Goal: Find specific page/section: Find specific page/section

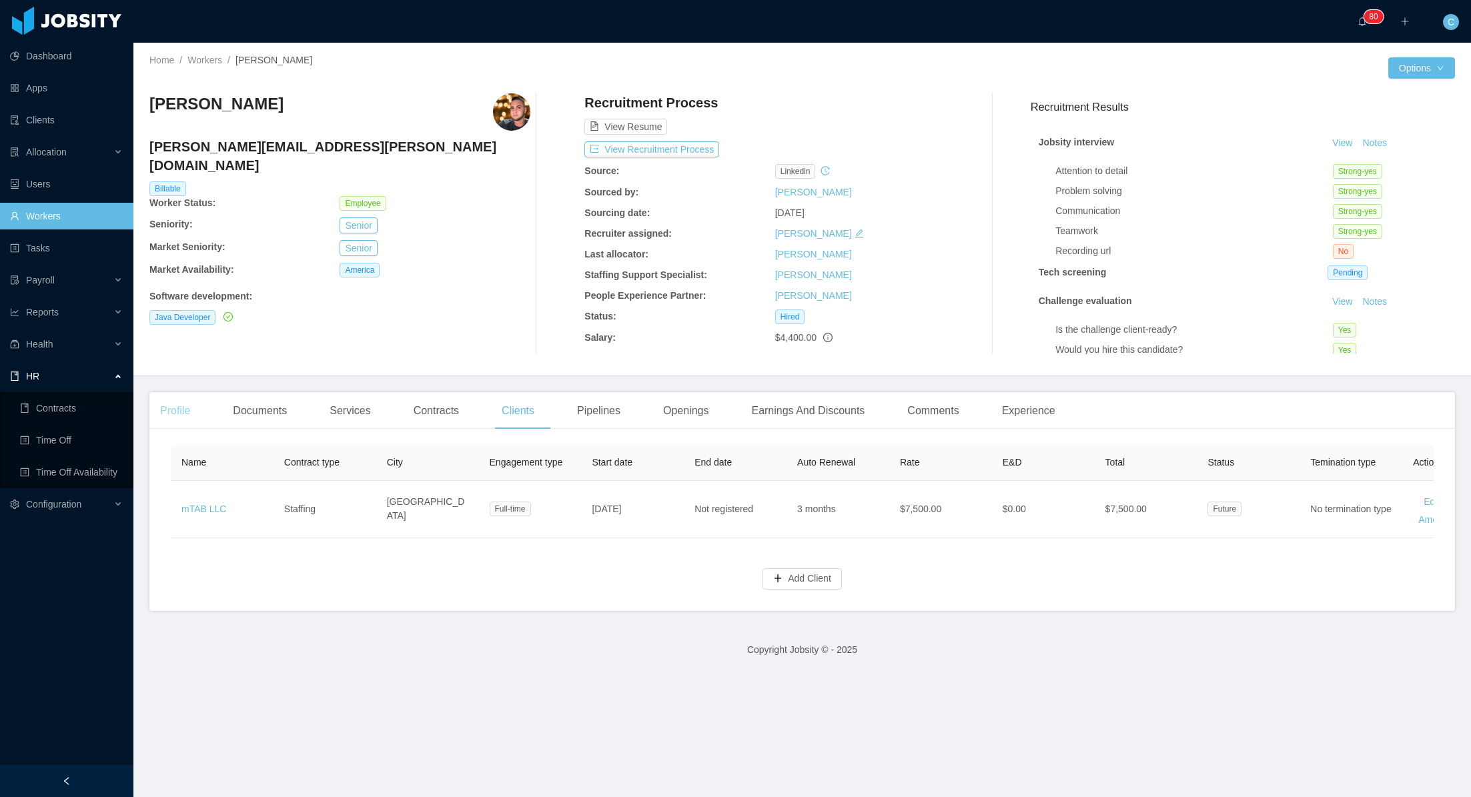
click at [179, 406] on div "Profile" at bounding box center [174, 410] width 51 height 37
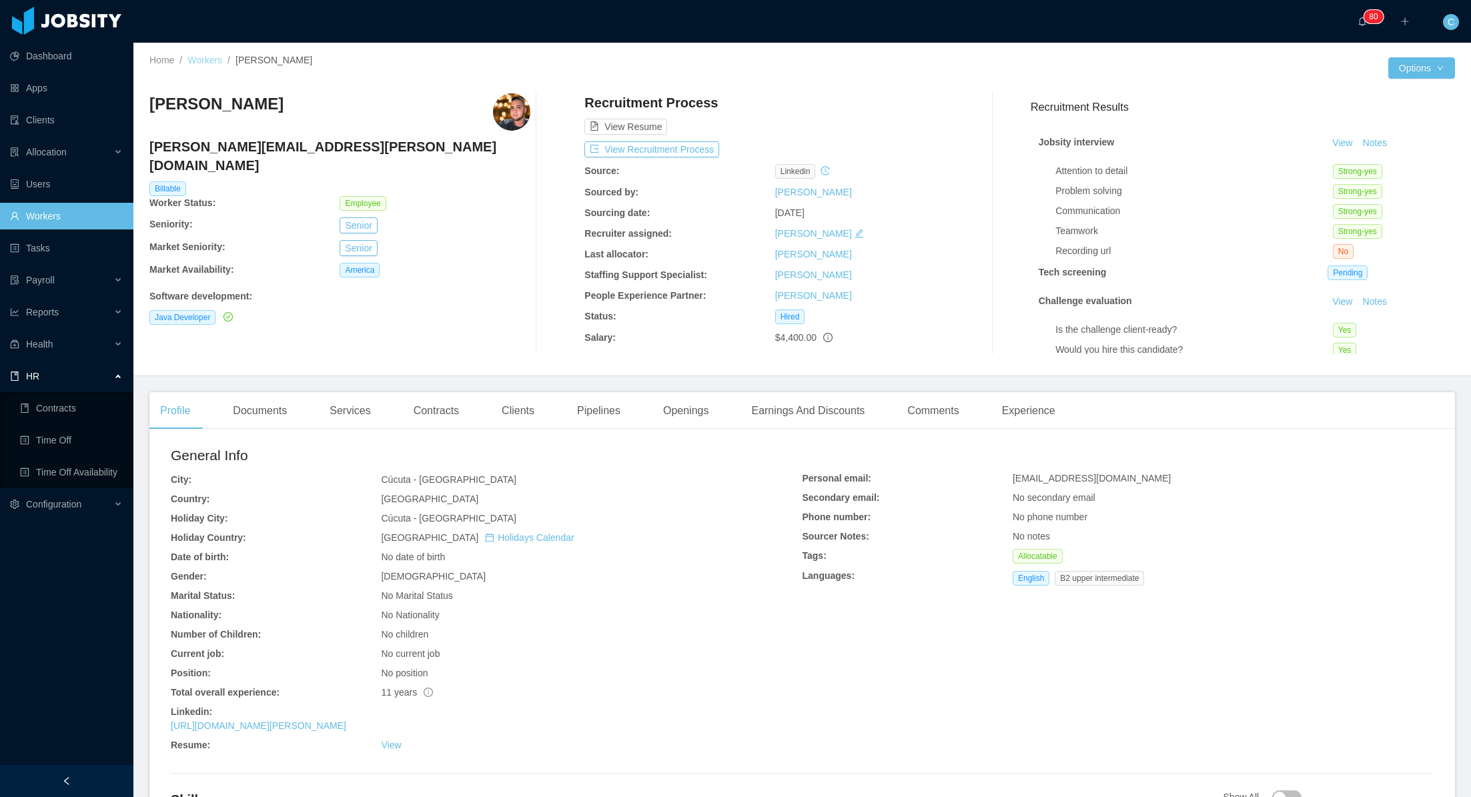
click at [208, 60] on link "Workers" at bounding box center [204, 60] width 35 height 11
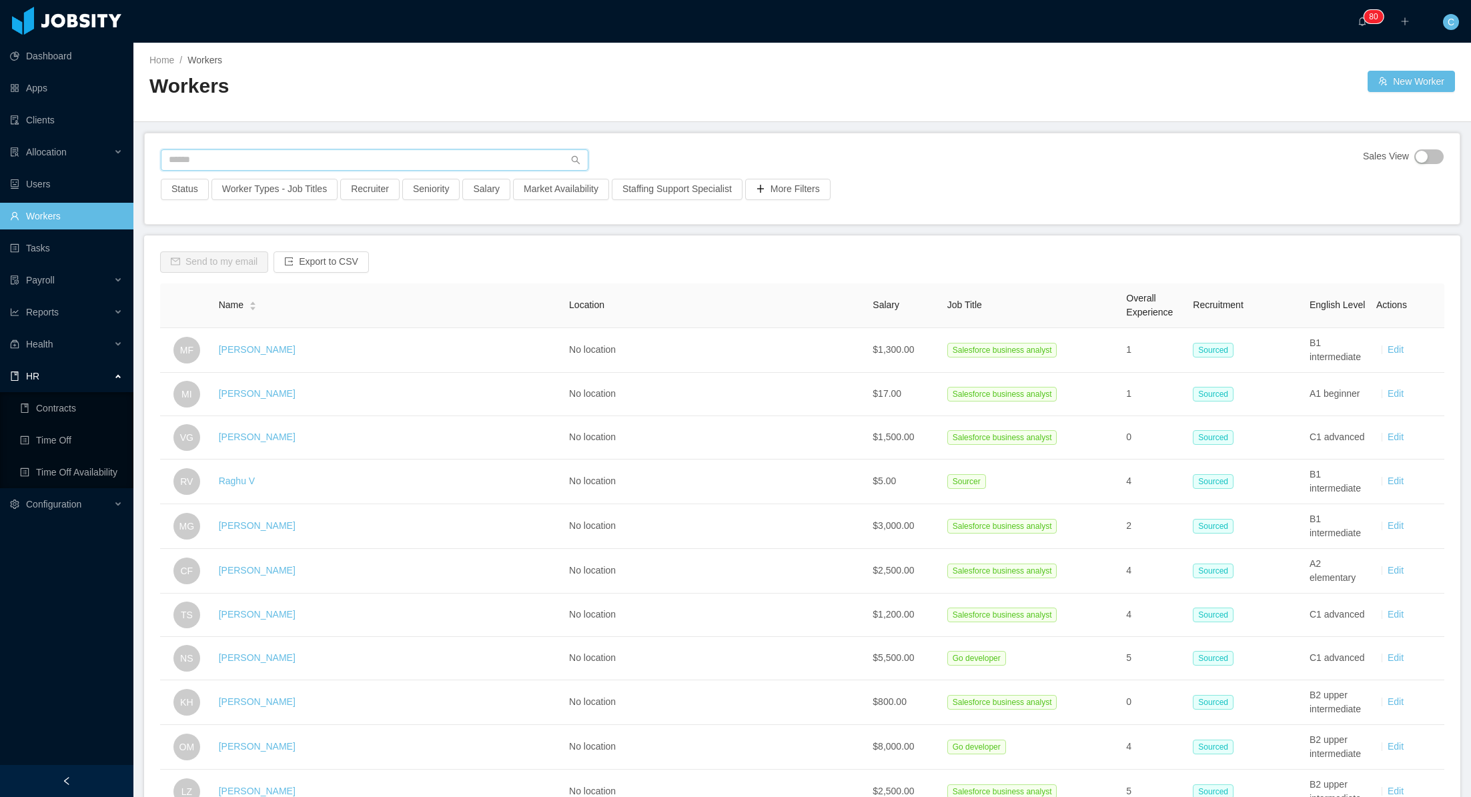
click at [266, 161] on input "text" at bounding box center [375, 159] width 428 height 21
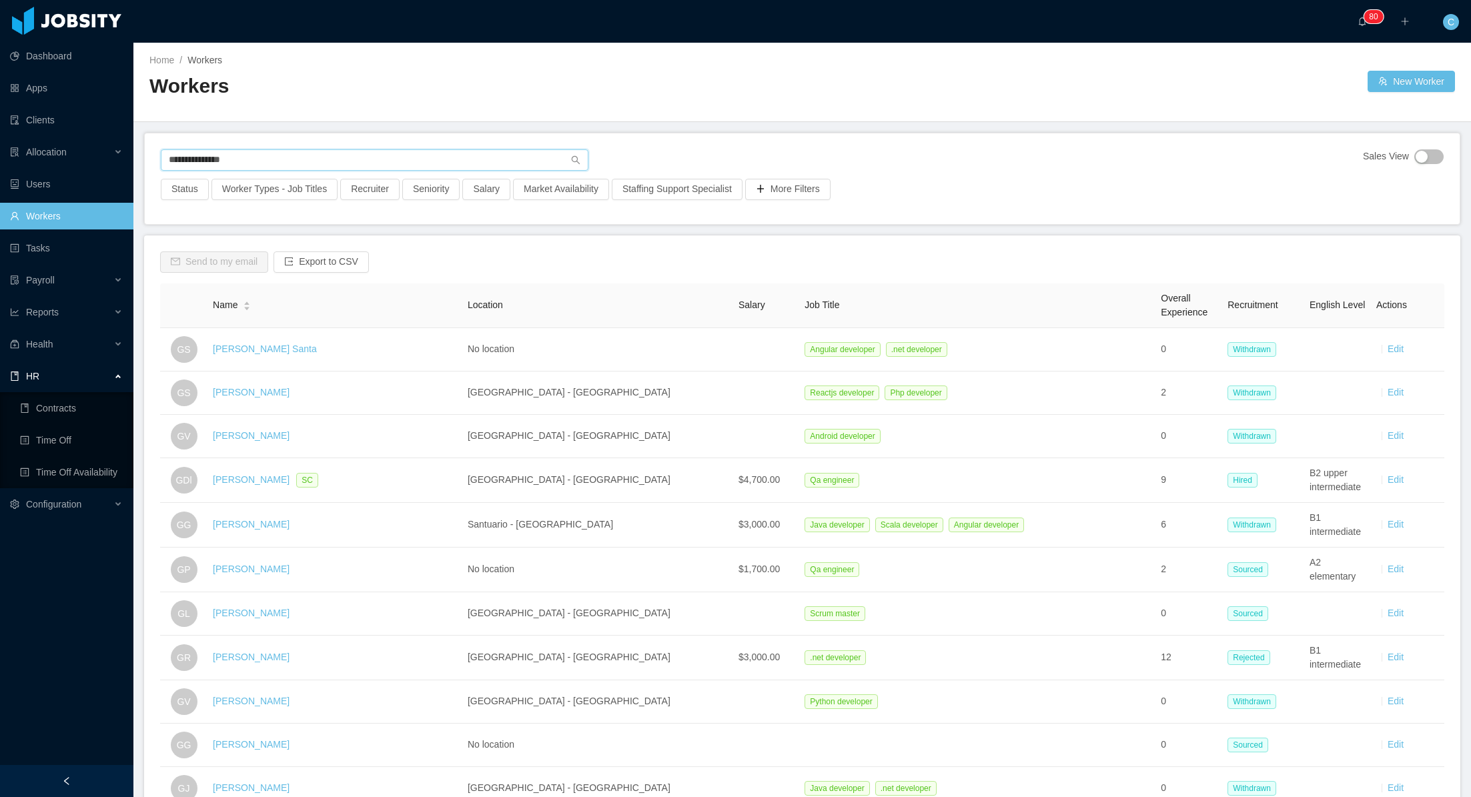
type input "**********"
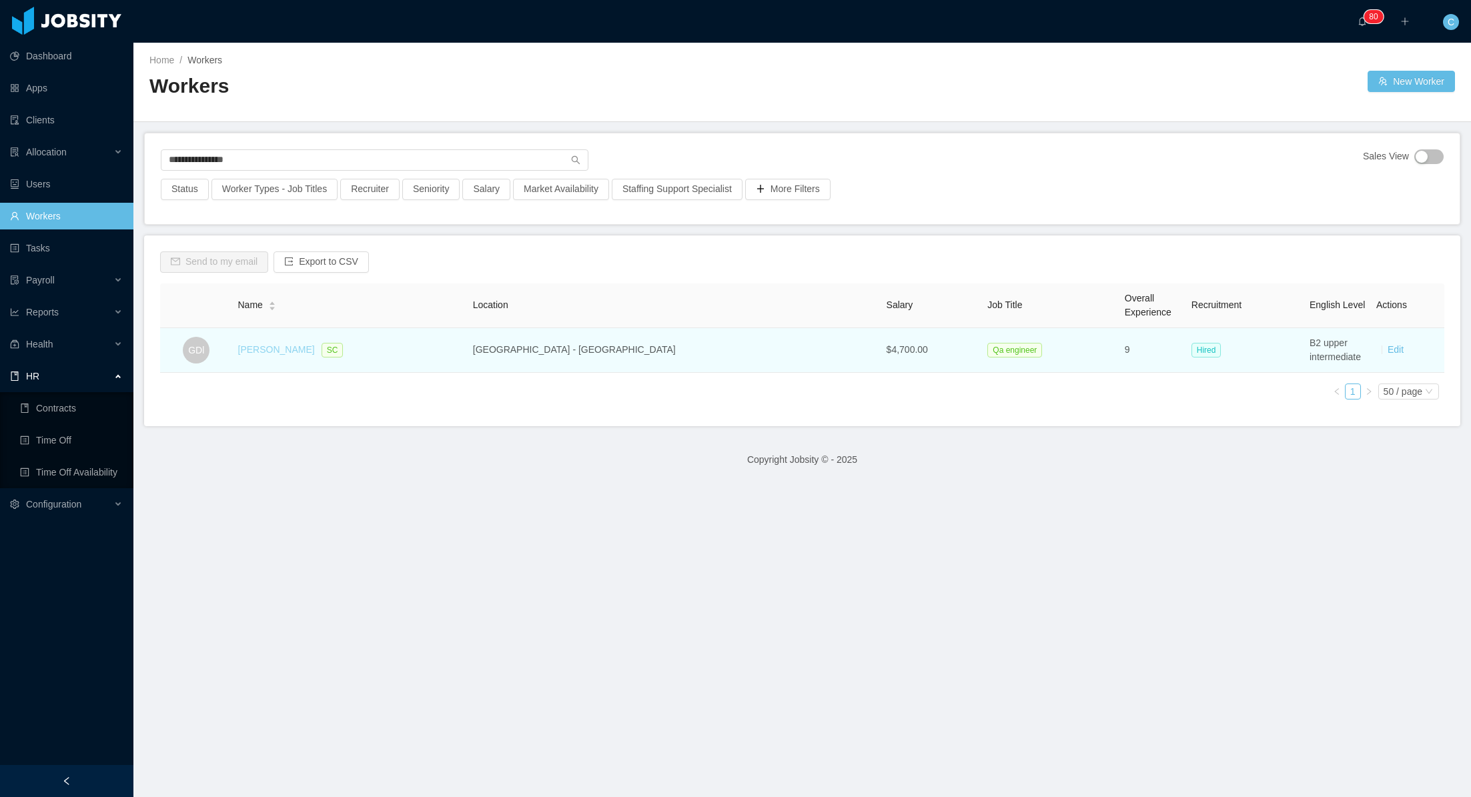
click at [282, 350] on link "[PERSON_NAME]" at bounding box center [276, 349] width 77 height 11
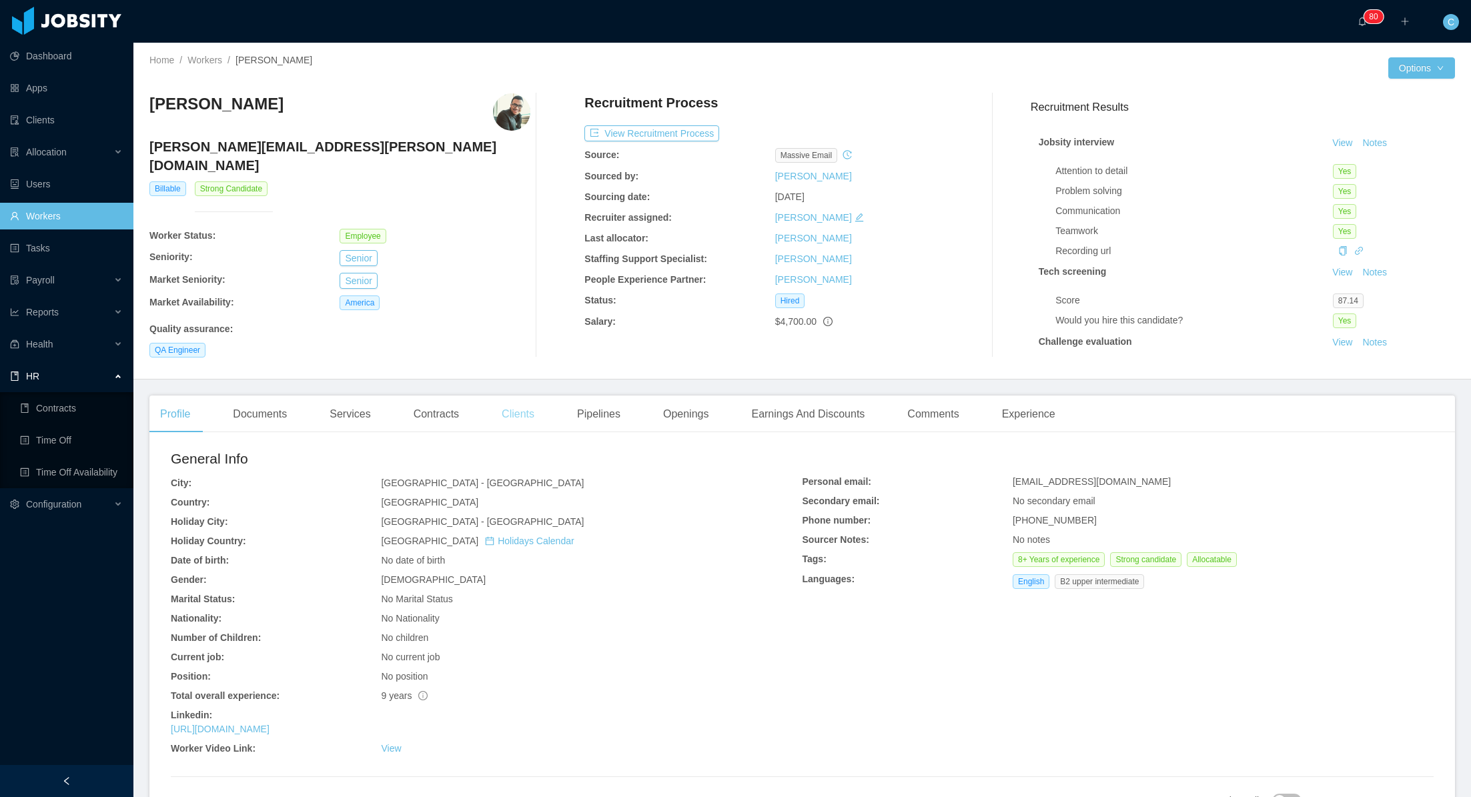
click at [524, 407] on div "Clients" at bounding box center [518, 414] width 54 height 37
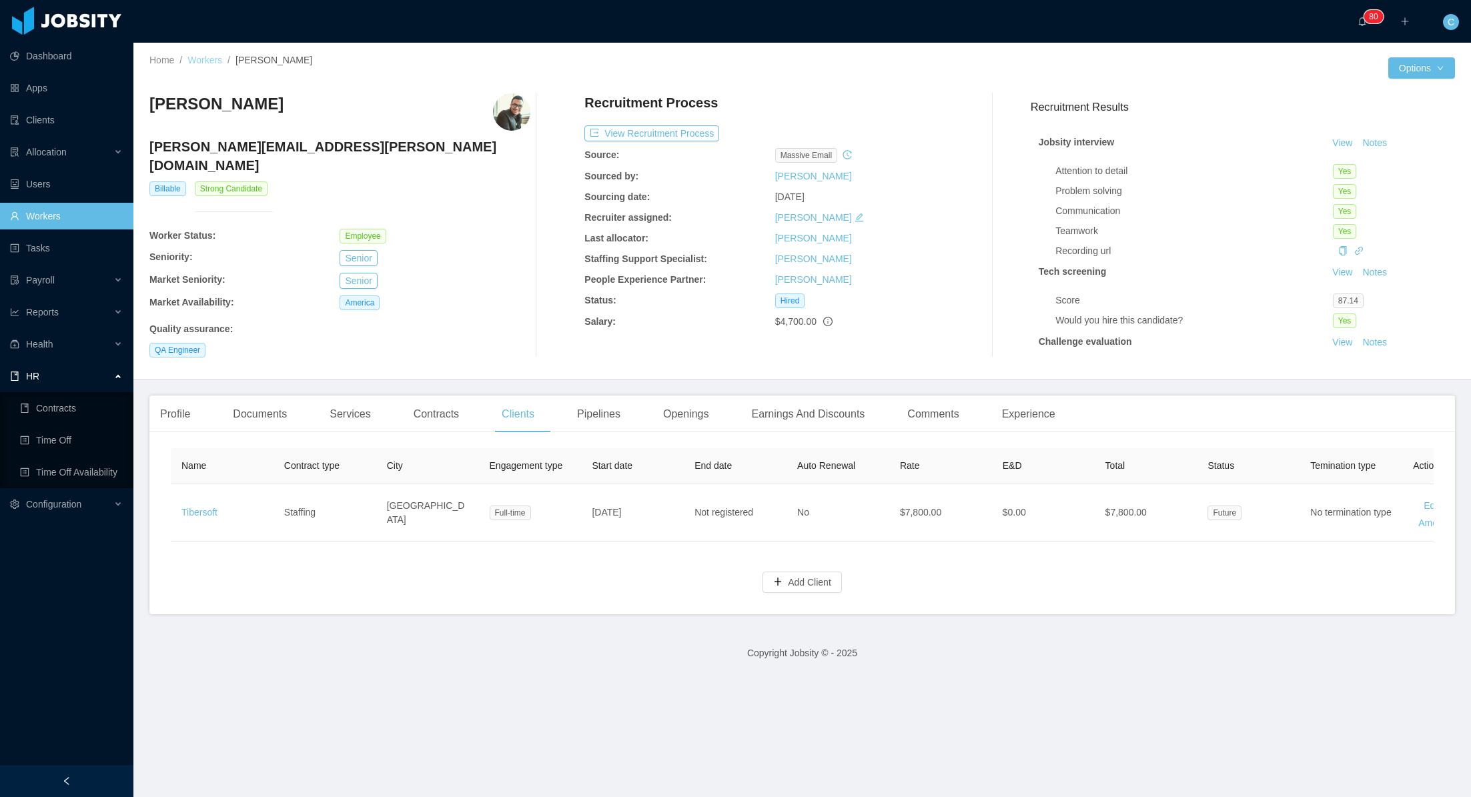
click at [201, 61] on link "Workers" at bounding box center [204, 60] width 35 height 11
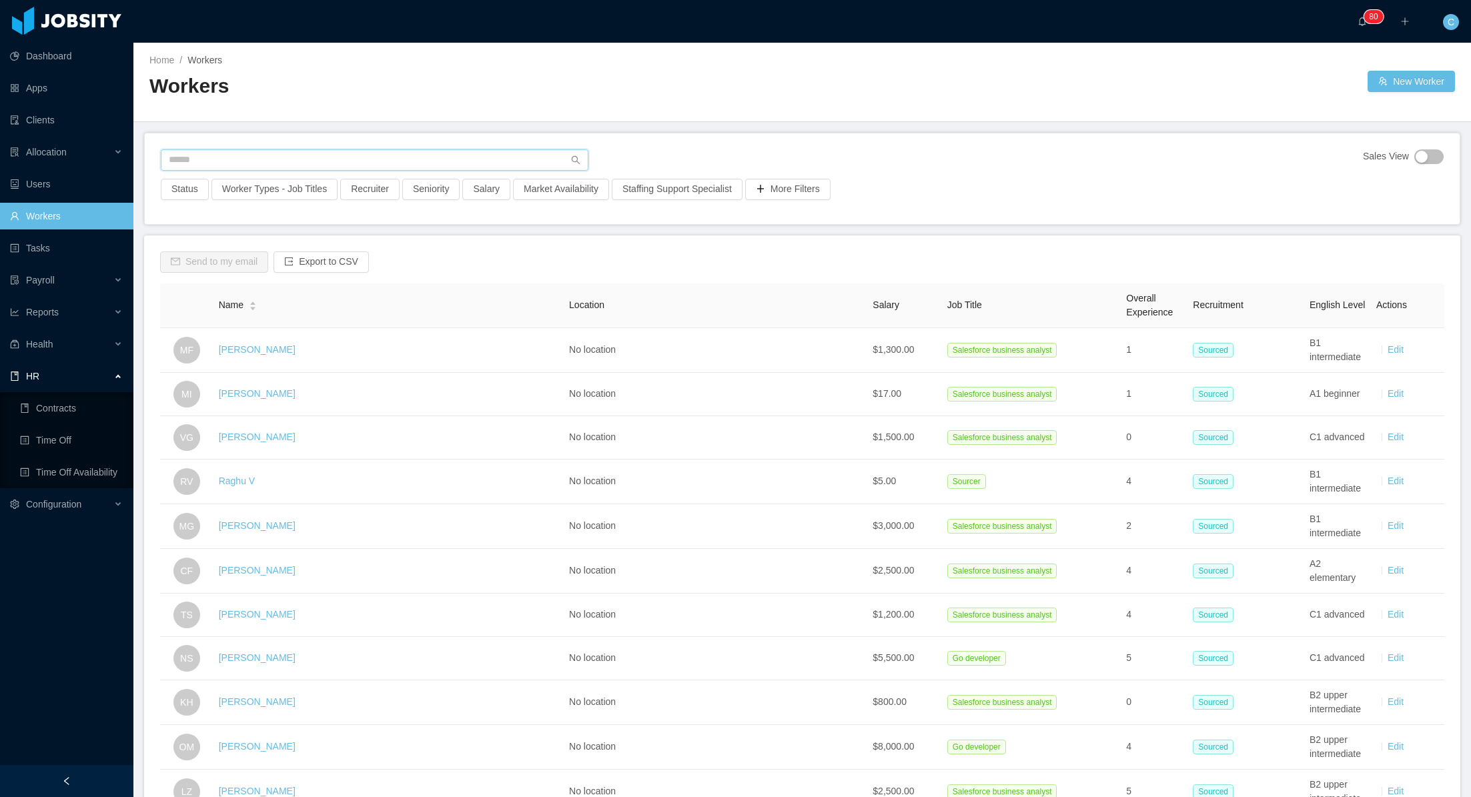
click at [221, 158] on input "text" at bounding box center [375, 159] width 428 height 21
type input "**********"
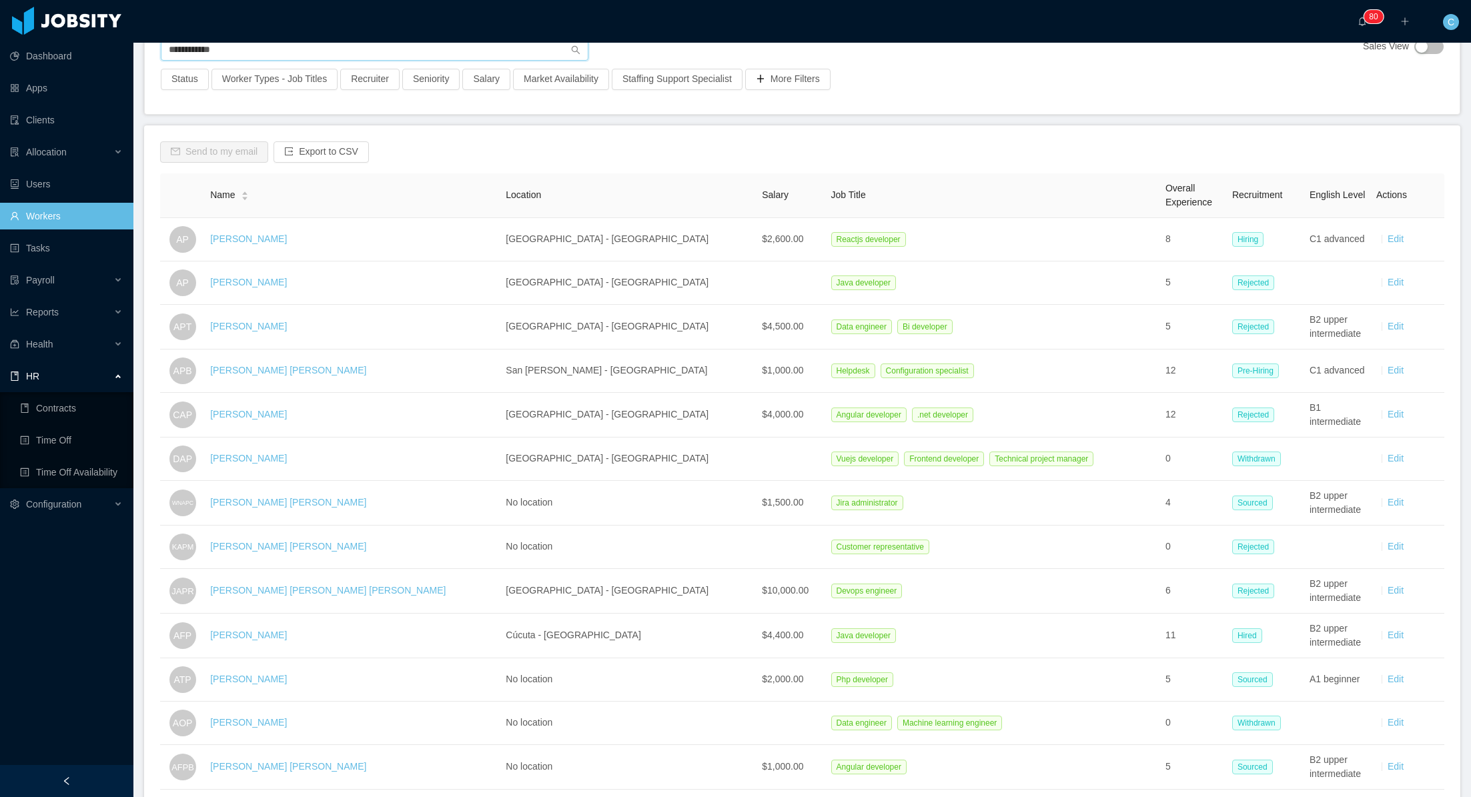
scroll to position [113, 0]
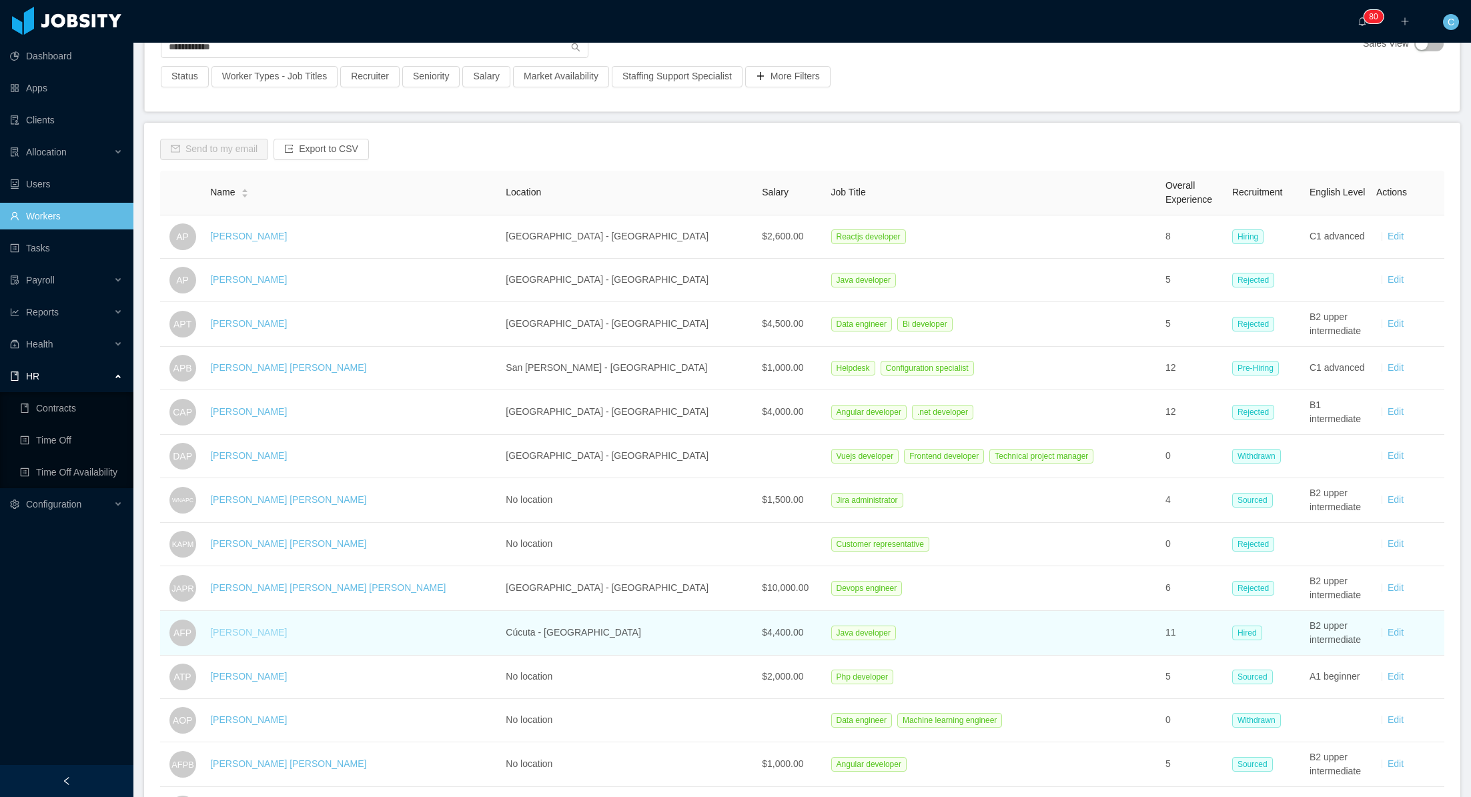
click at [271, 632] on link "[PERSON_NAME]" at bounding box center [248, 632] width 77 height 11
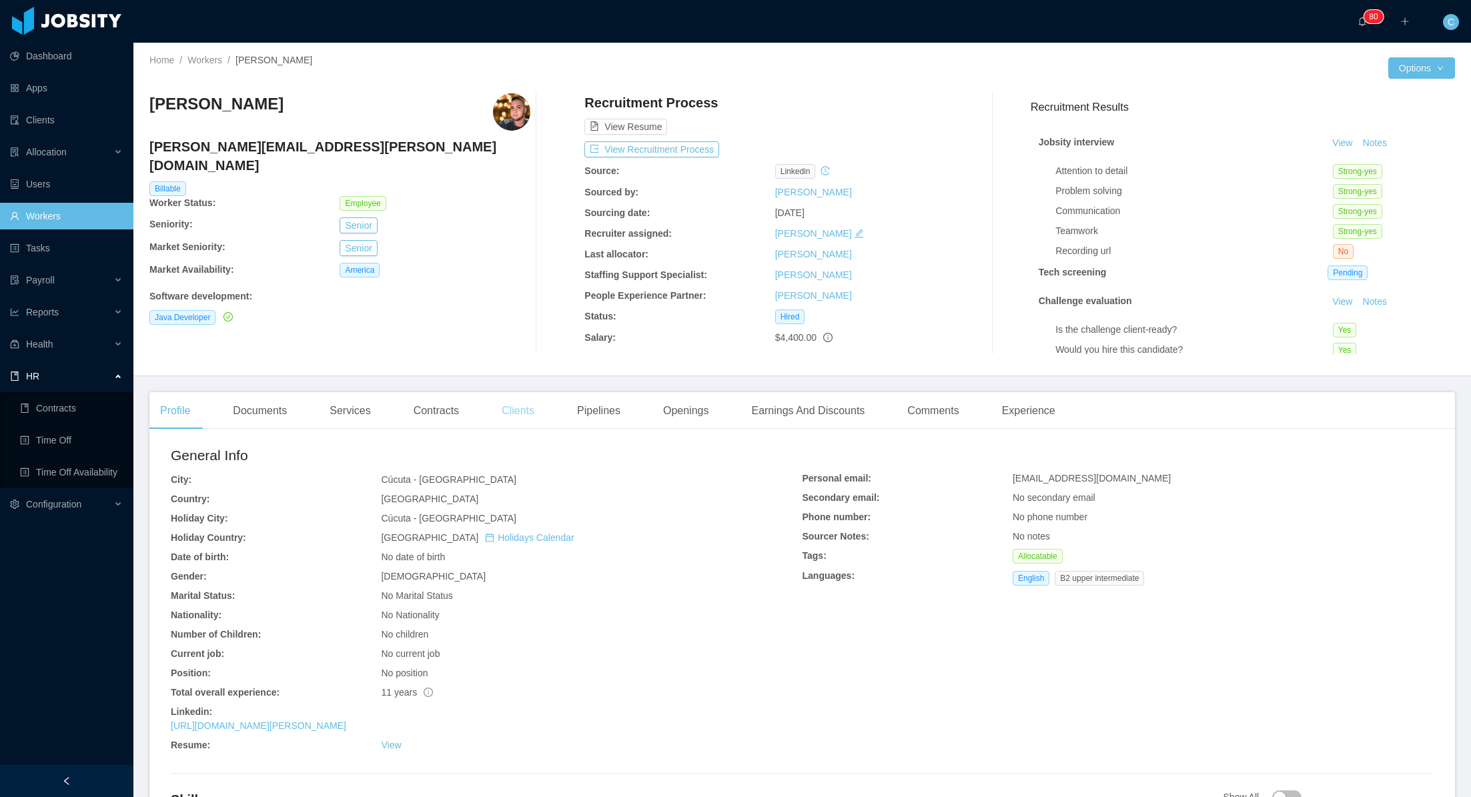
click at [524, 411] on div "Clients" at bounding box center [518, 410] width 54 height 37
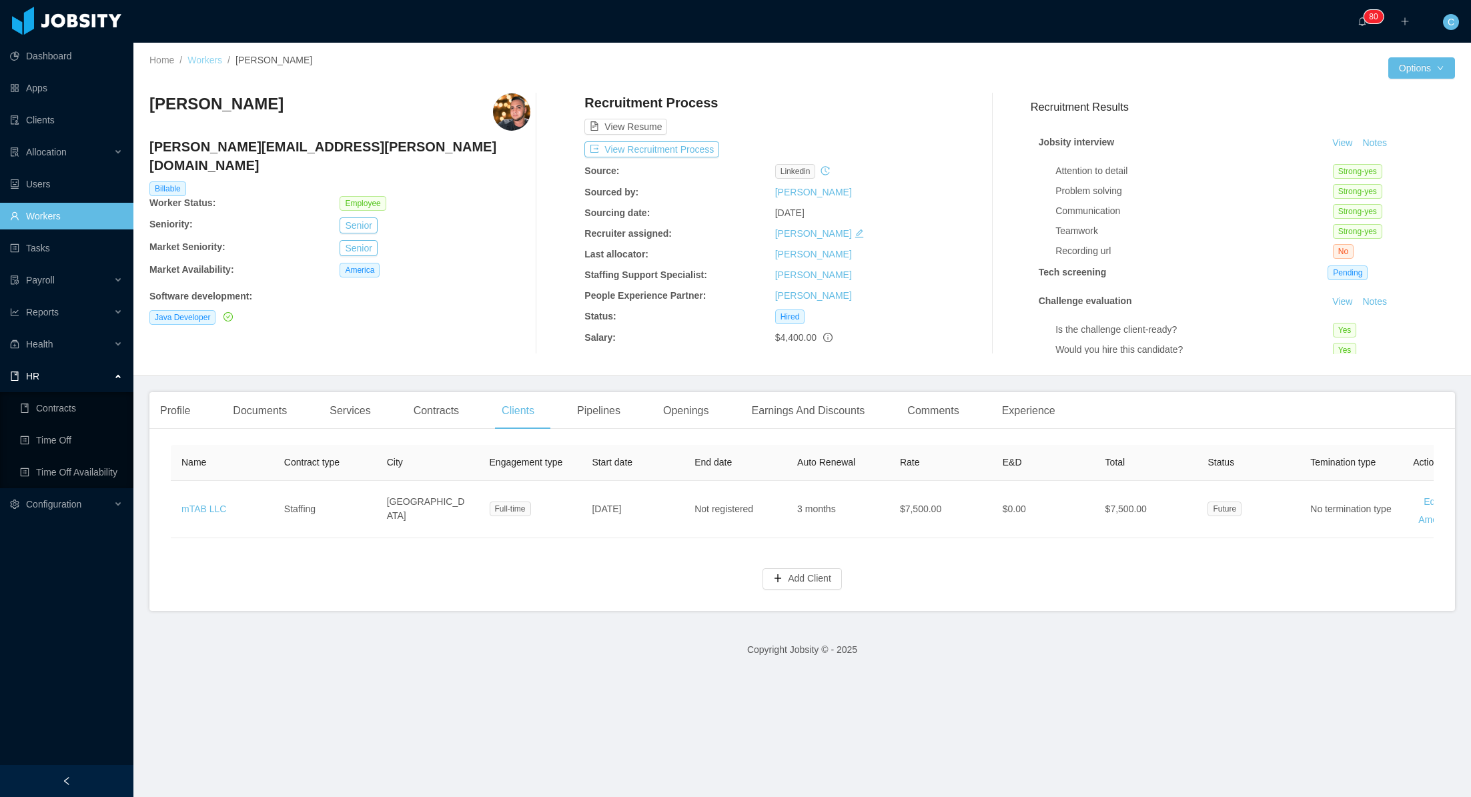
click at [215, 61] on link "Workers" at bounding box center [204, 60] width 35 height 11
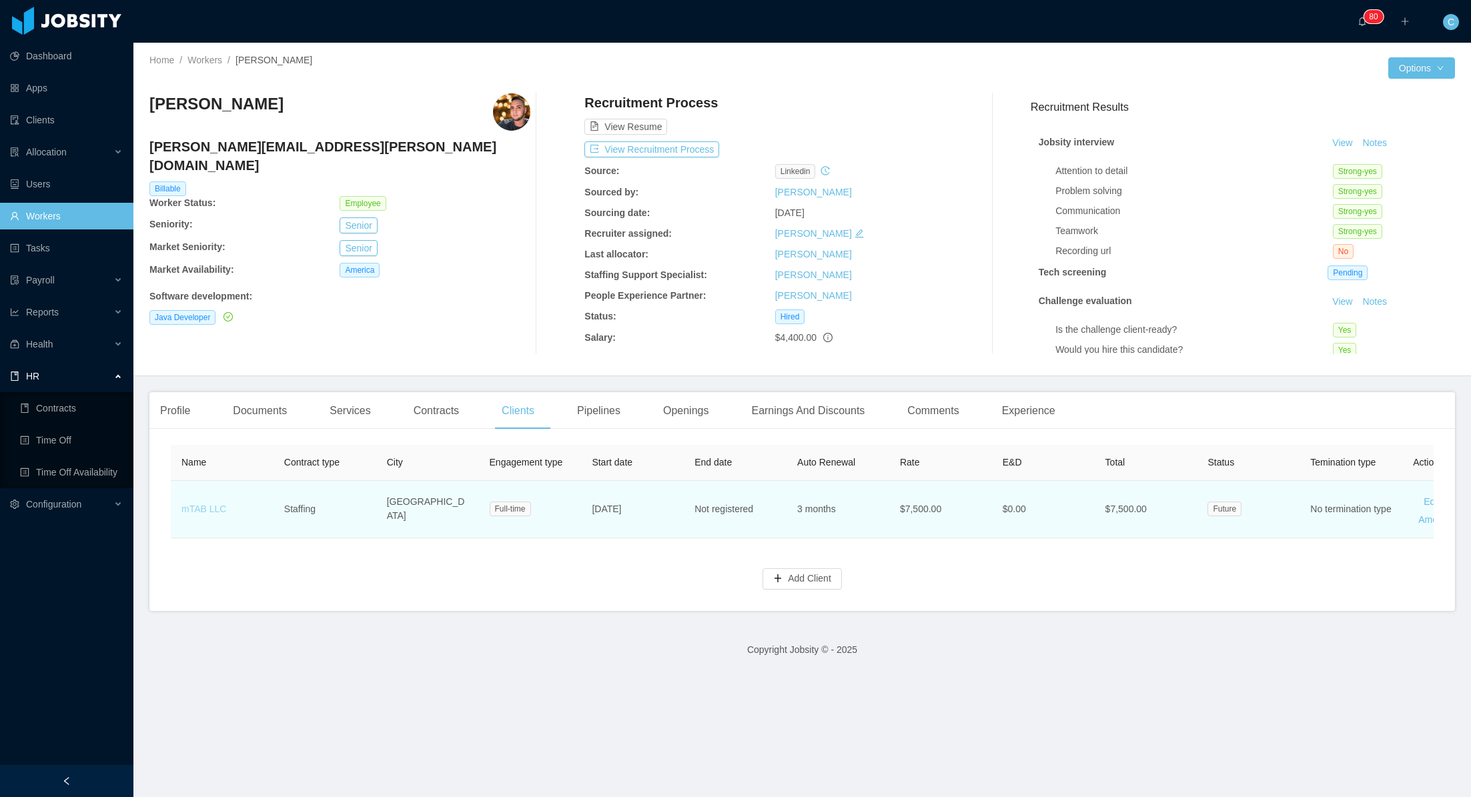
click at [201, 510] on link "mTAB LLC" at bounding box center [203, 509] width 45 height 11
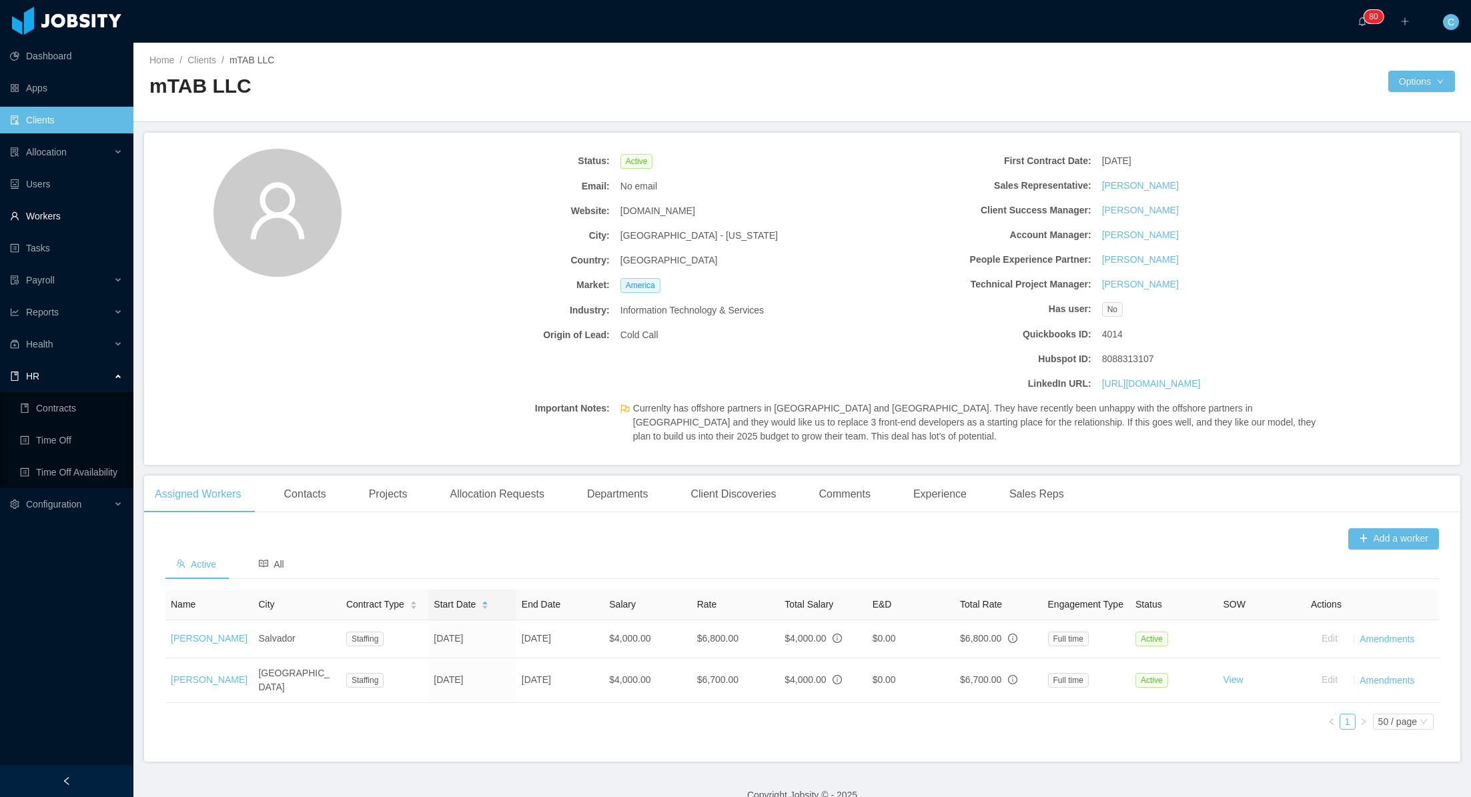
click at [45, 211] on link "Workers" at bounding box center [66, 216] width 113 height 27
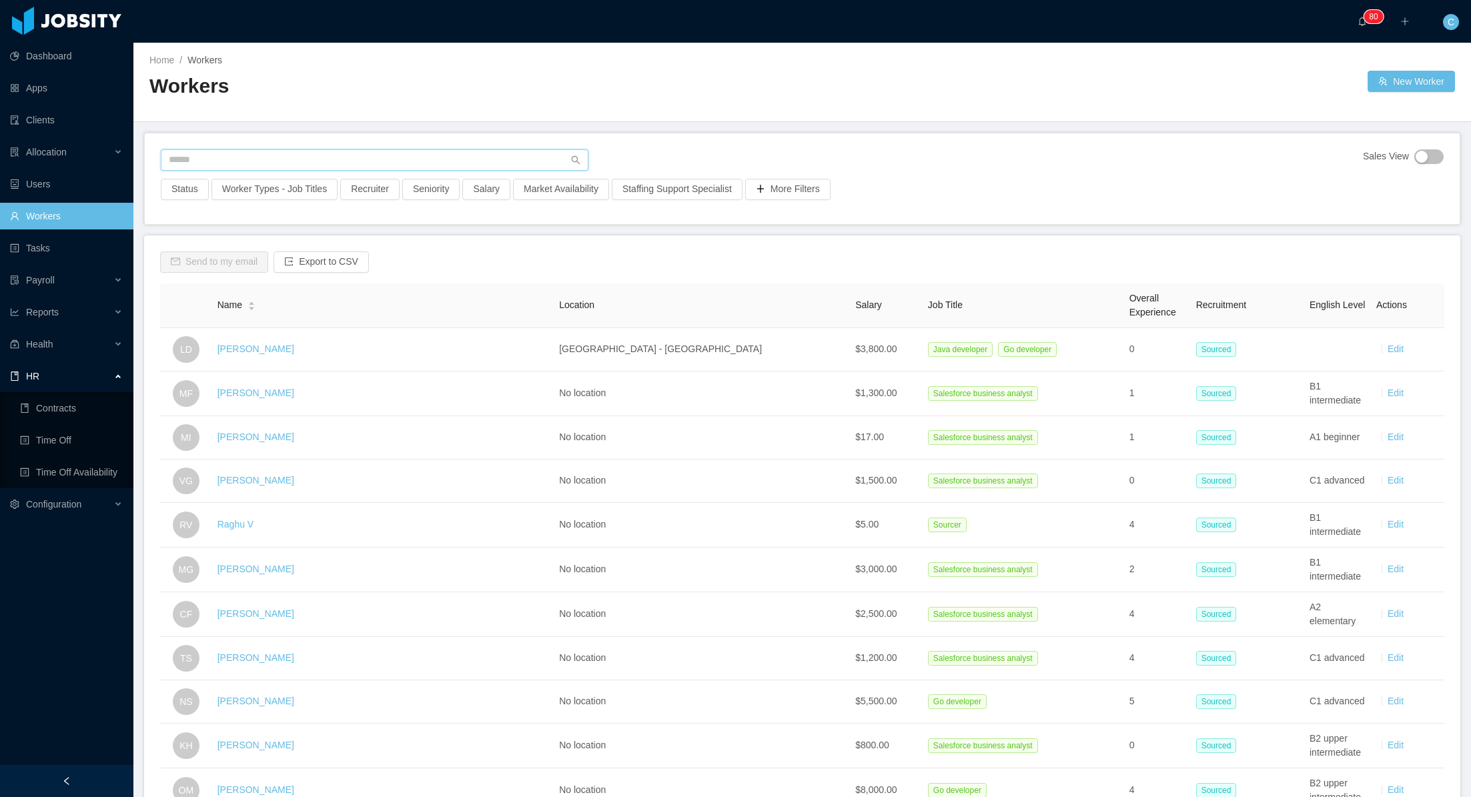
click at [210, 159] on input "text" at bounding box center [375, 159] width 428 height 21
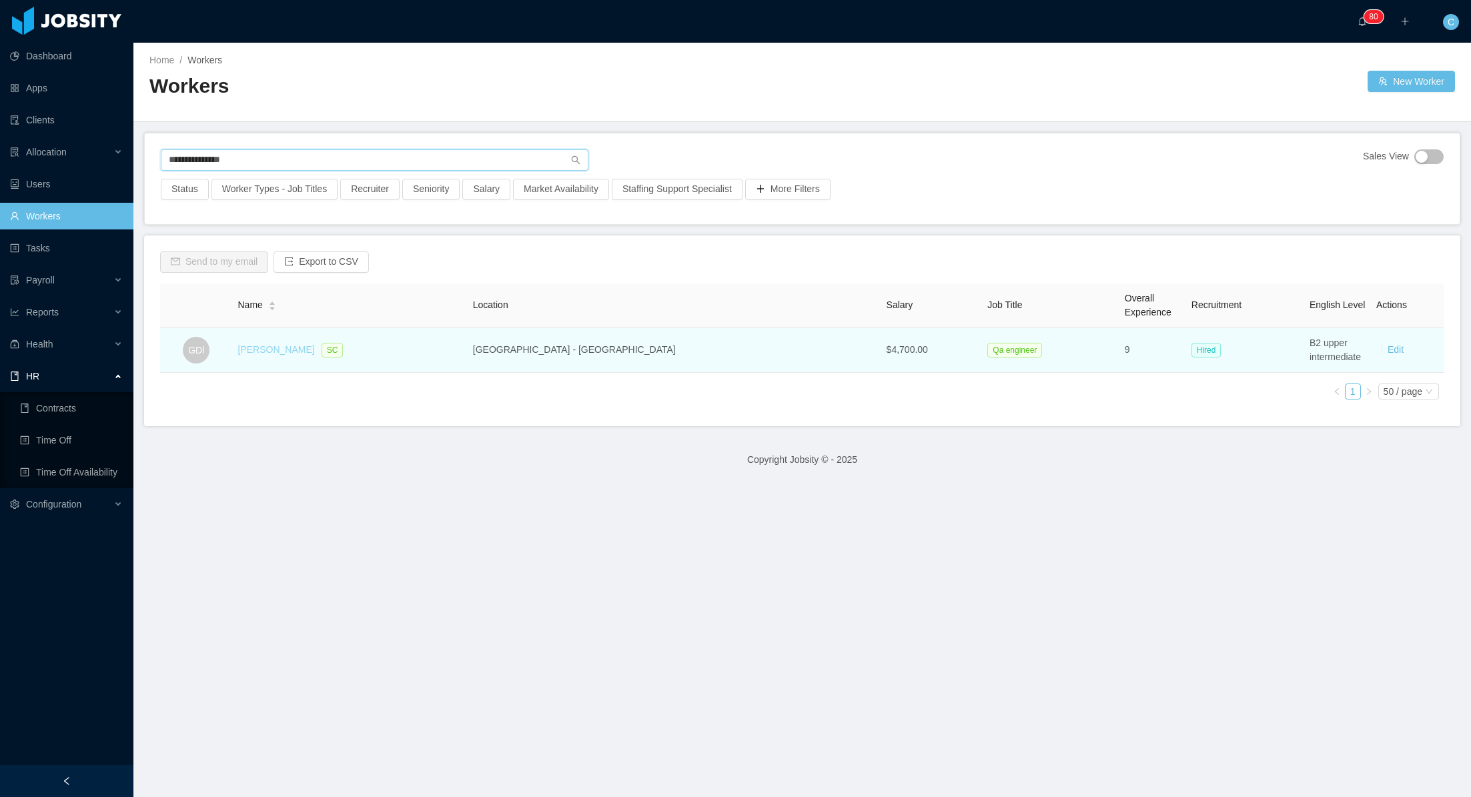
type input "**********"
click at [285, 350] on link "[PERSON_NAME]" at bounding box center [276, 349] width 77 height 11
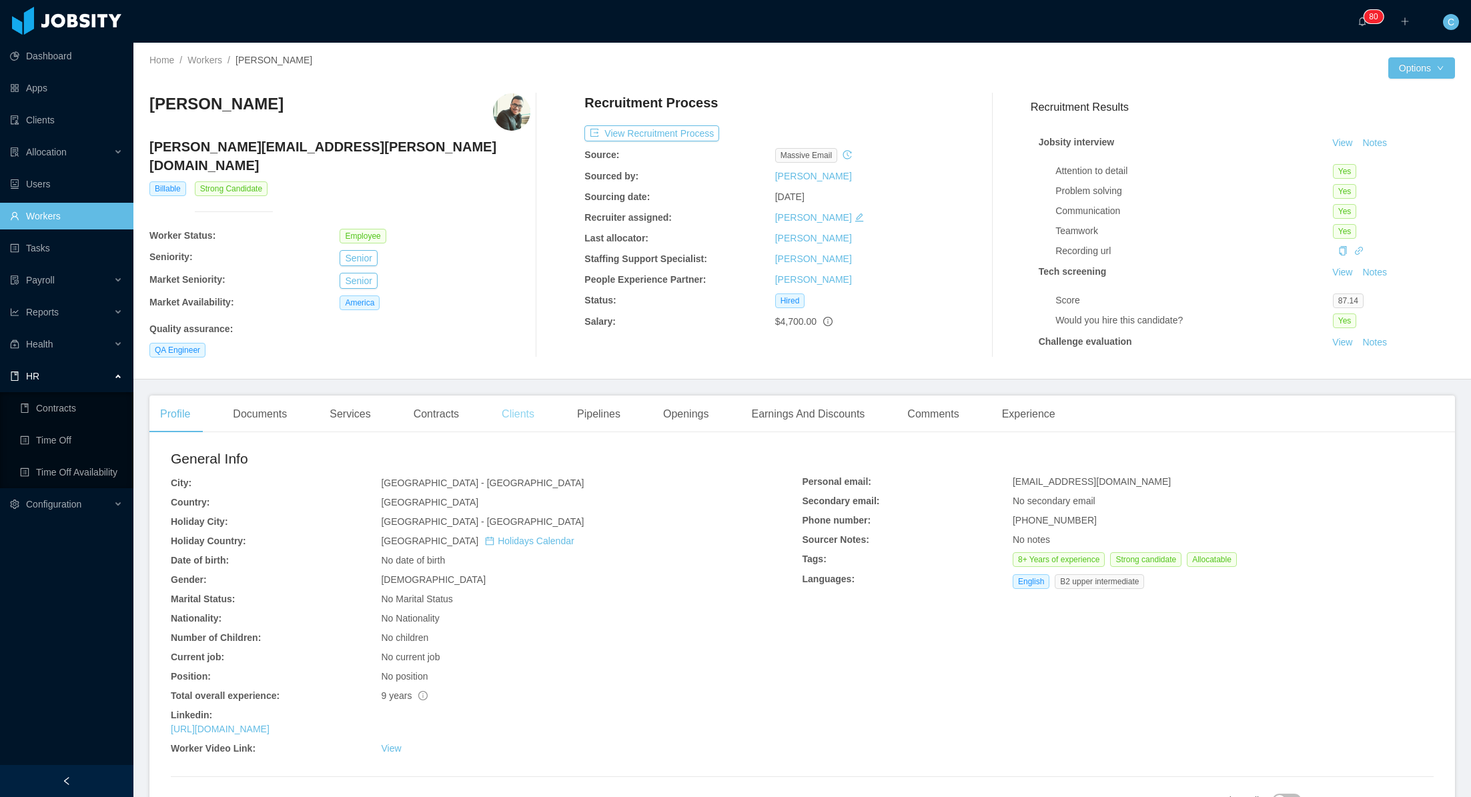
click at [526, 412] on div "Clients" at bounding box center [518, 414] width 54 height 37
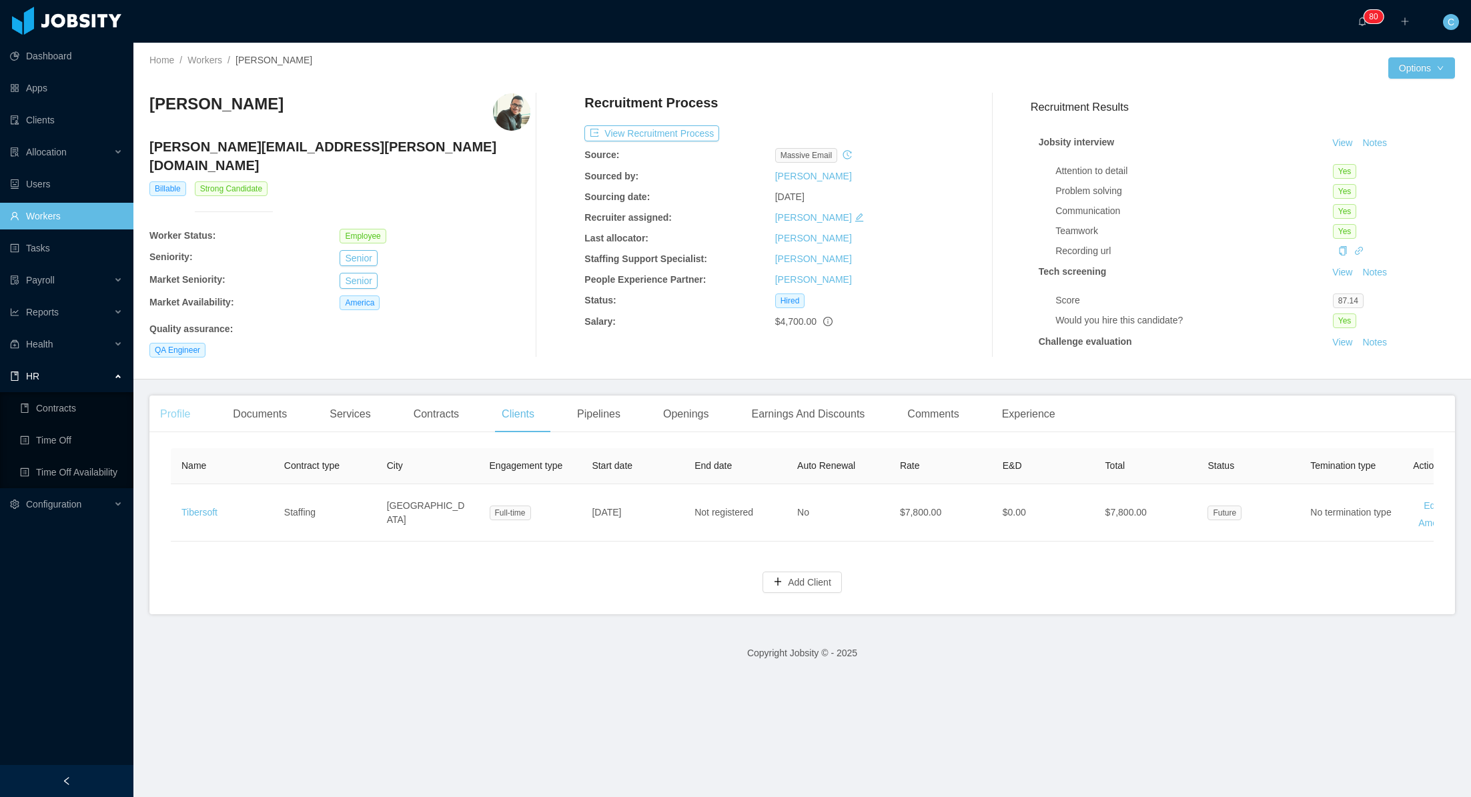
click at [189, 412] on div "Profile" at bounding box center [174, 414] width 51 height 37
